Goal: Task Accomplishment & Management: Complete application form

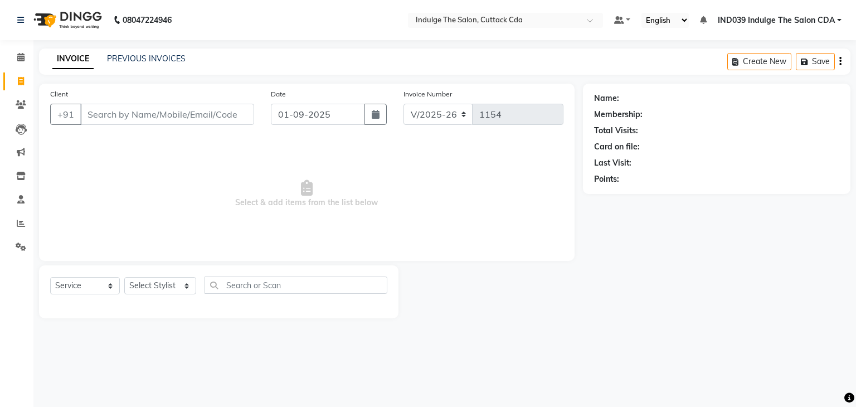
select select "7297"
select select "service"
click at [154, 287] on select "Select Stylist [PERSON_NAME]( Therapist ) [PERSON_NAME] IND039 Indulge The Salo…" at bounding box center [160, 285] width 72 height 17
select select "87394"
click at [124, 277] on select "Select Stylist [PERSON_NAME]( Therapist ) [PERSON_NAME] IND039 Indulge The Salo…" at bounding box center [160, 285] width 72 height 17
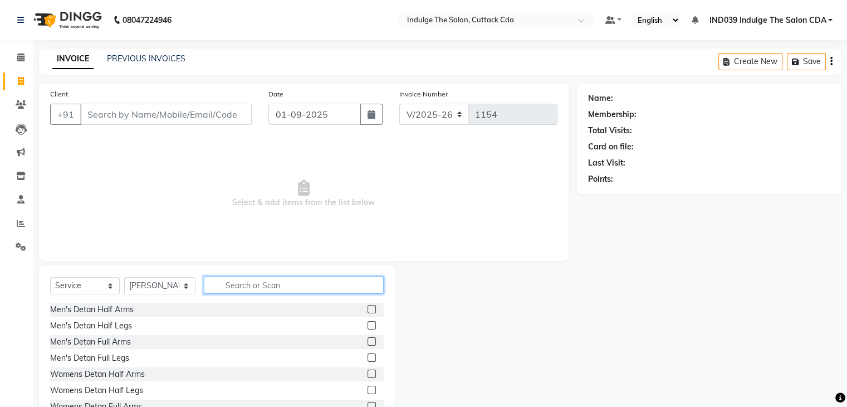
click at [248, 285] on input "text" at bounding box center [293, 284] width 179 height 17
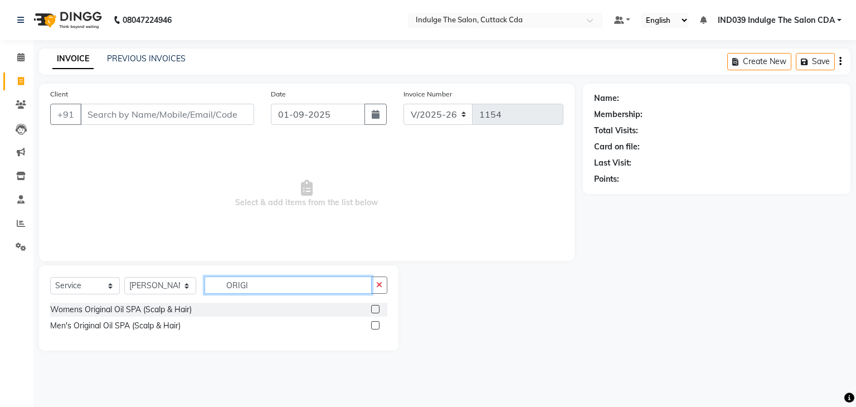
type input "ORIGI"
click at [373, 308] on label at bounding box center [375, 309] width 8 height 8
click at [373, 308] on input "checkbox" at bounding box center [374, 309] width 7 height 7
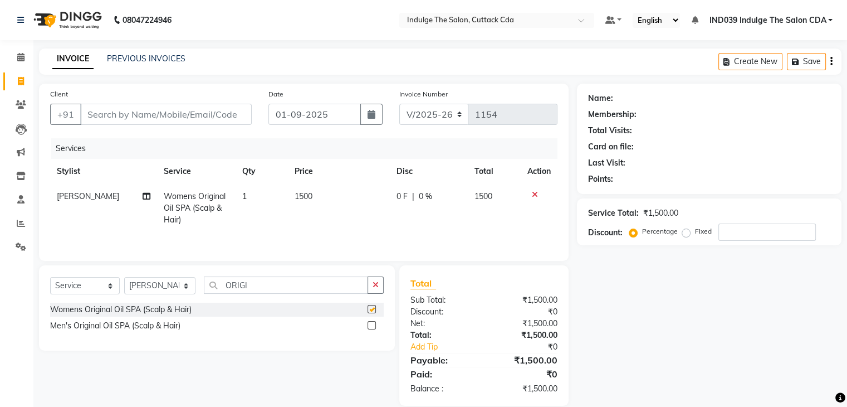
checkbox input "false"
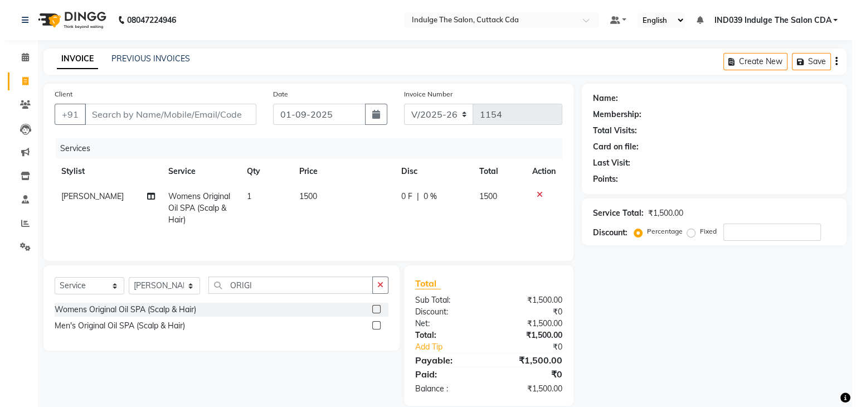
scroll to position [16, 0]
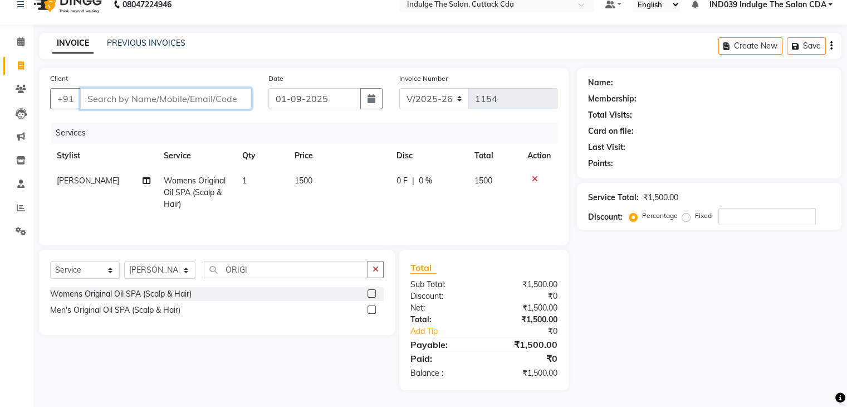
click at [120, 97] on input "Client" at bounding box center [166, 98] width 172 height 21
type input "9"
type input "0"
type input "9900681162"
click at [232, 96] on span "Add Client" at bounding box center [223, 98] width 44 height 11
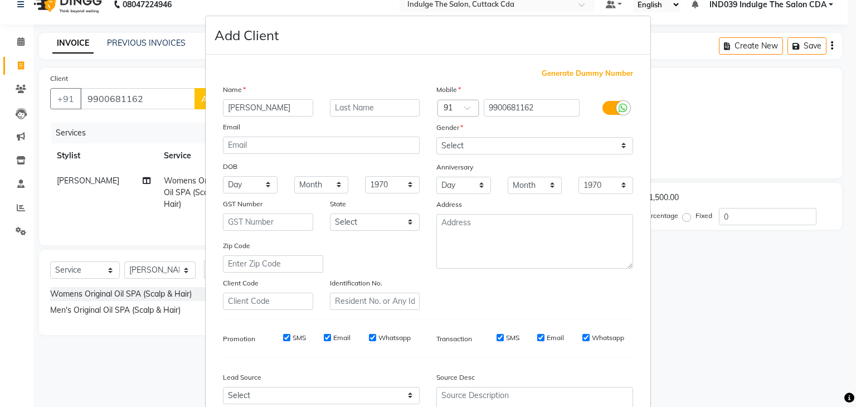
type input "[PERSON_NAME]"
click at [489, 151] on select "Select [DEMOGRAPHIC_DATA] [DEMOGRAPHIC_DATA] Other Prefer Not To Say" at bounding box center [534, 145] width 197 height 17
select select "[DEMOGRAPHIC_DATA]"
click at [436, 138] on select "Select [DEMOGRAPHIC_DATA] [DEMOGRAPHIC_DATA] Other Prefer Not To Say" at bounding box center [534, 145] width 197 height 17
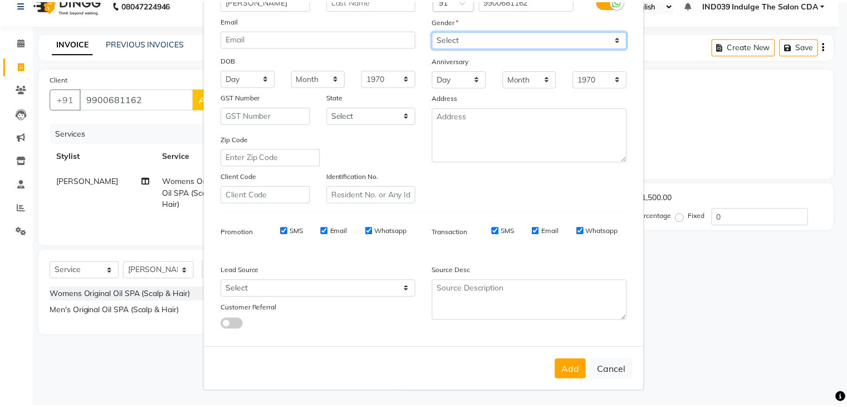
scroll to position [113, 0]
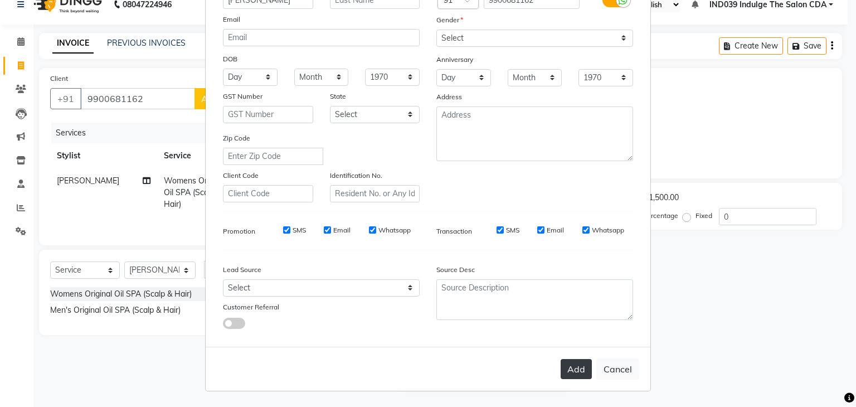
click at [574, 370] on button "Add" at bounding box center [575, 369] width 31 height 20
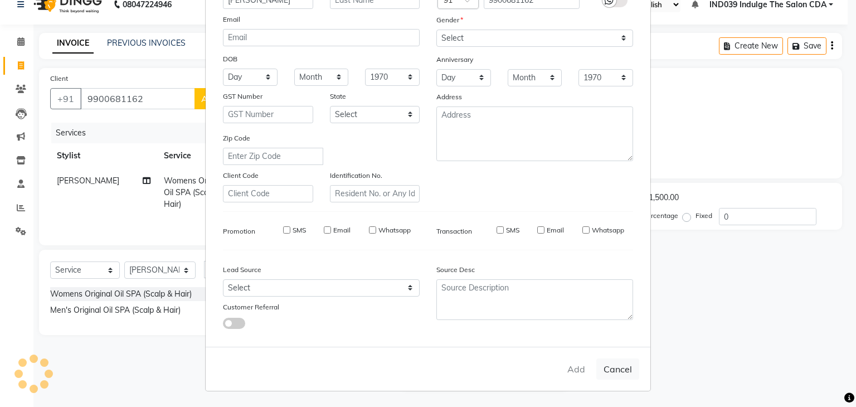
select select
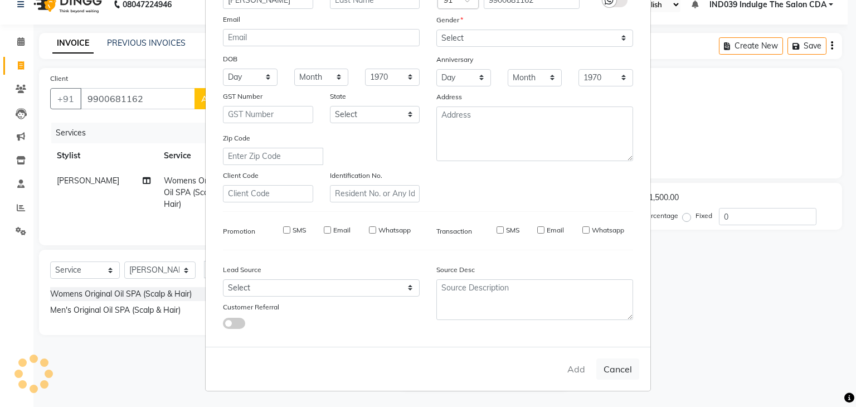
select select
checkbox input "false"
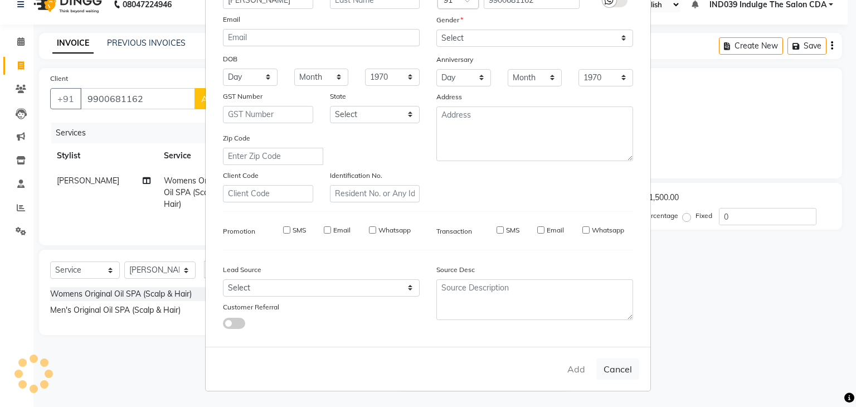
checkbox input "false"
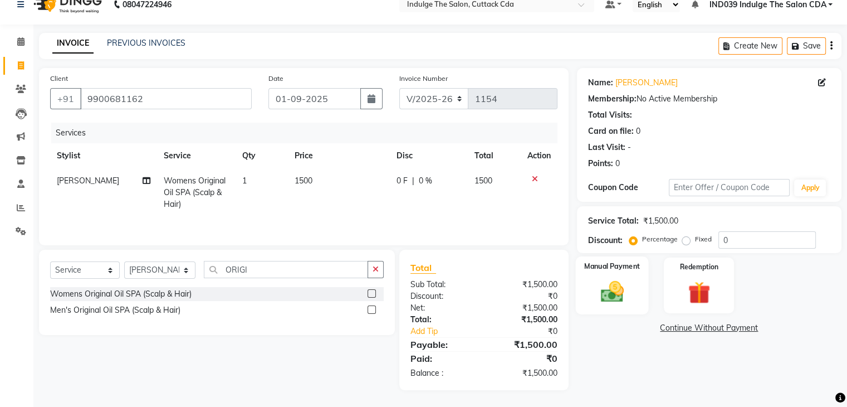
click at [610, 286] on img at bounding box center [611, 292] width 37 height 27
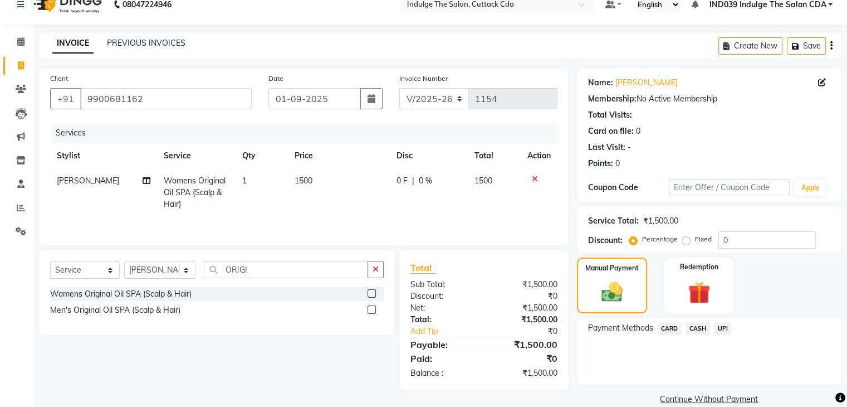
click at [719, 326] on span "UPI" at bounding box center [722, 328] width 17 height 13
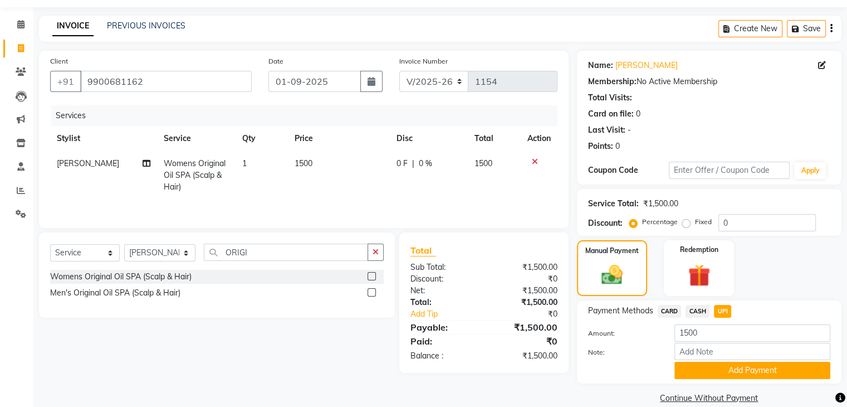
scroll to position [50, 0]
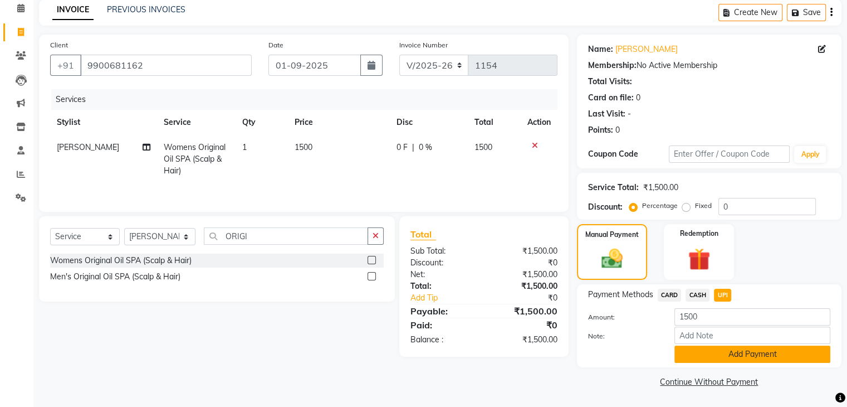
click at [761, 350] on button "Add Payment" at bounding box center [753, 353] width 156 height 17
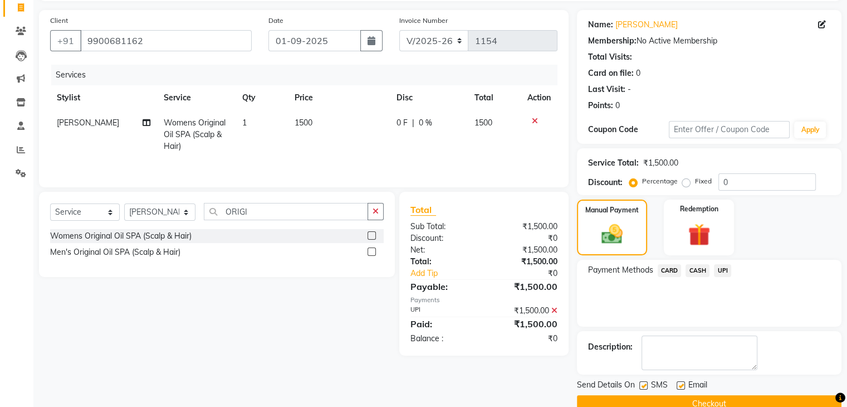
scroll to position [95, 0]
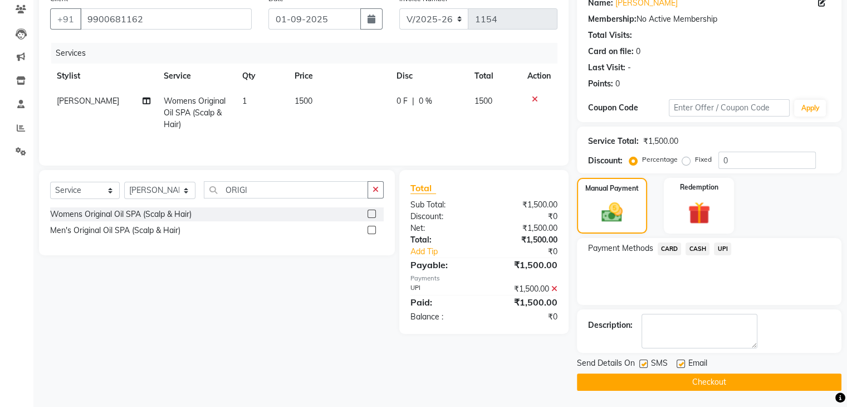
click at [720, 377] on button "Checkout" at bounding box center [709, 381] width 265 height 17
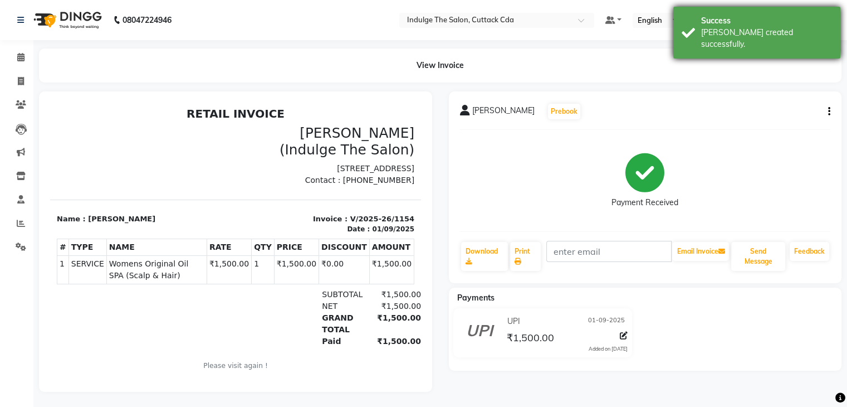
click at [778, 16] on div "Success" at bounding box center [766, 21] width 131 height 12
